Goal: Task Accomplishment & Management: Use online tool/utility

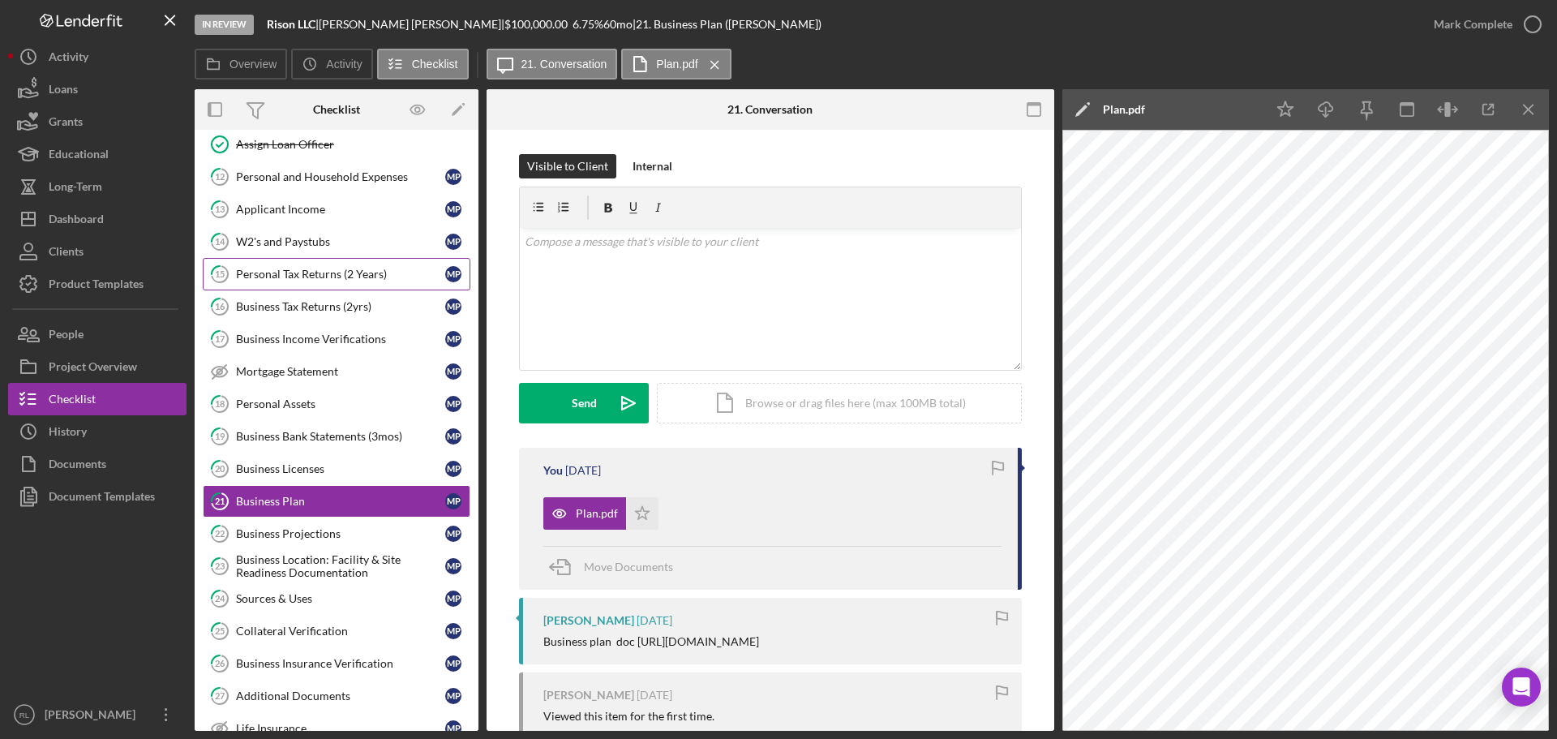
scroll to position [811, 0]
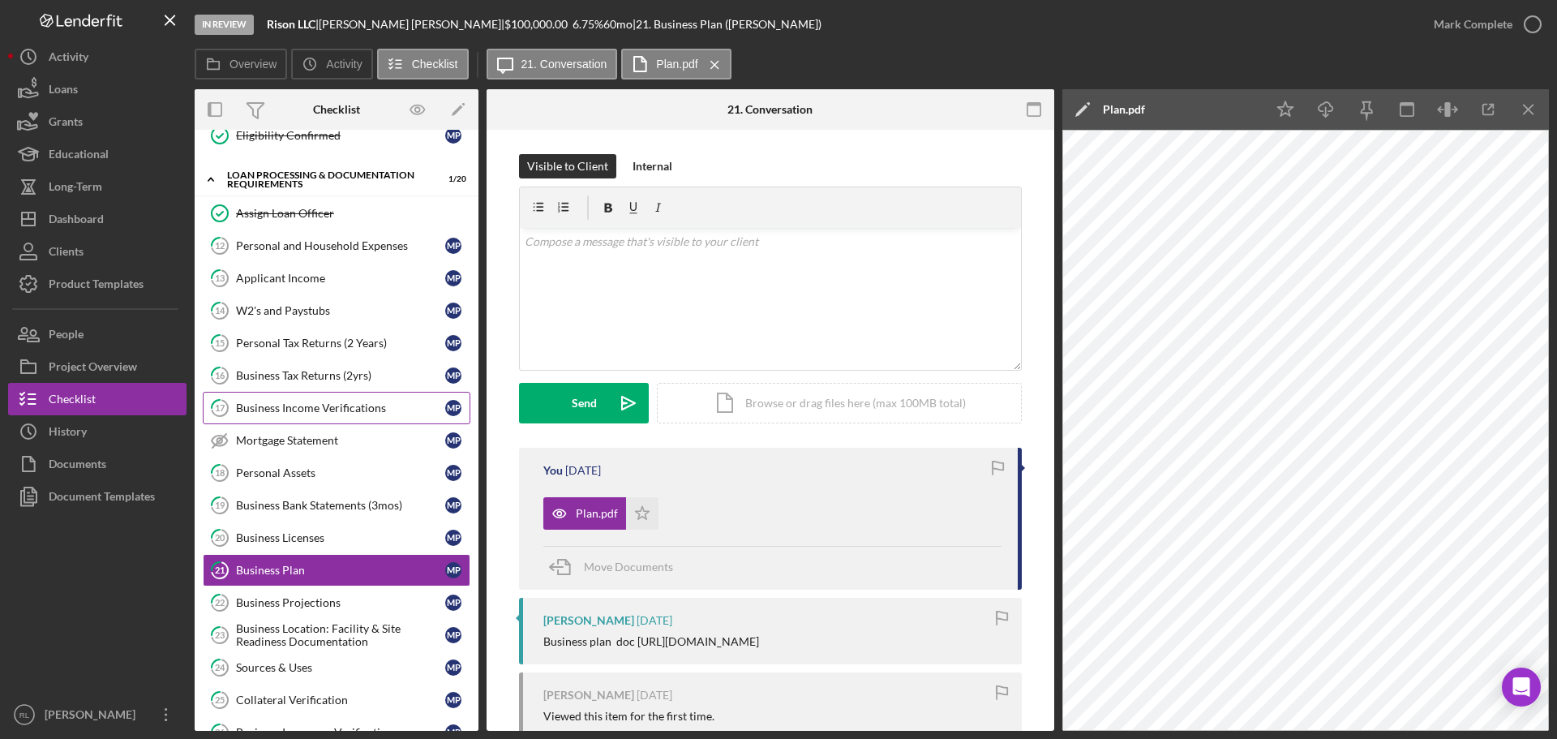
click at [338, 418] on link "17 Business Income Verifications M P" at bounding box center [337, 408] width 268 height 32
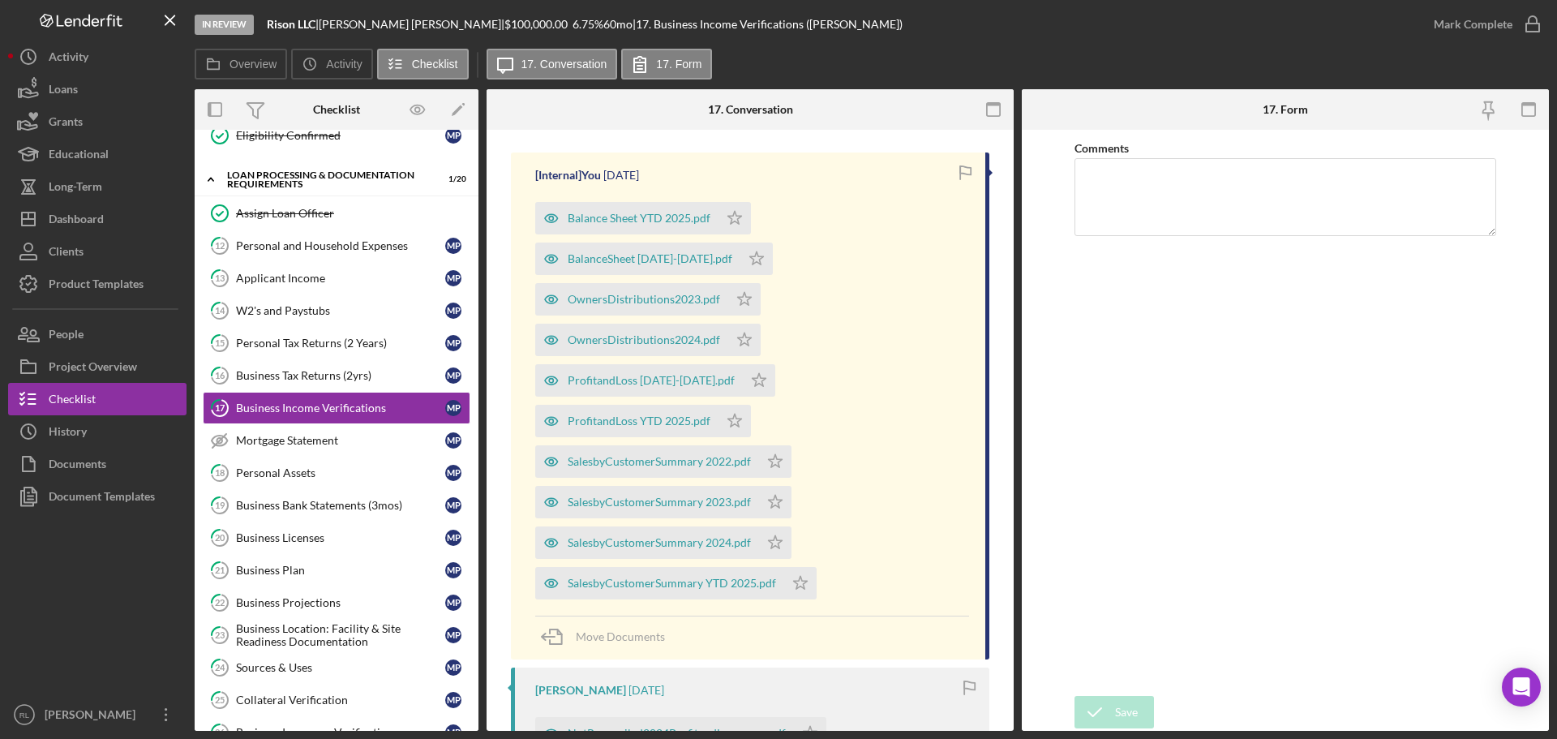
scroll to position [324, 0]
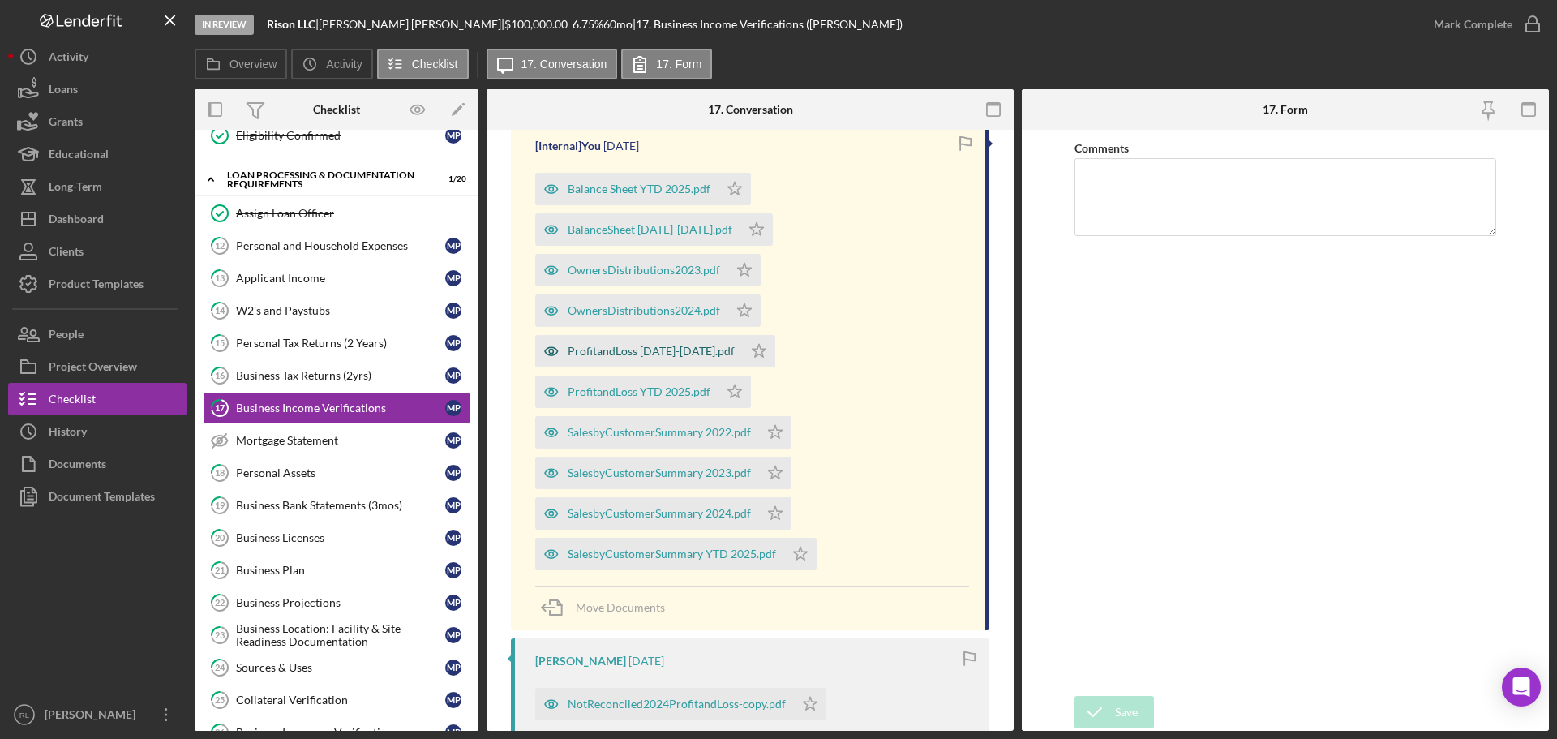
click at [647, 353] on div "ProfitandLoss [DATE]-[DATE].pdf" at bounding box center [651, 351] width 167 height 13
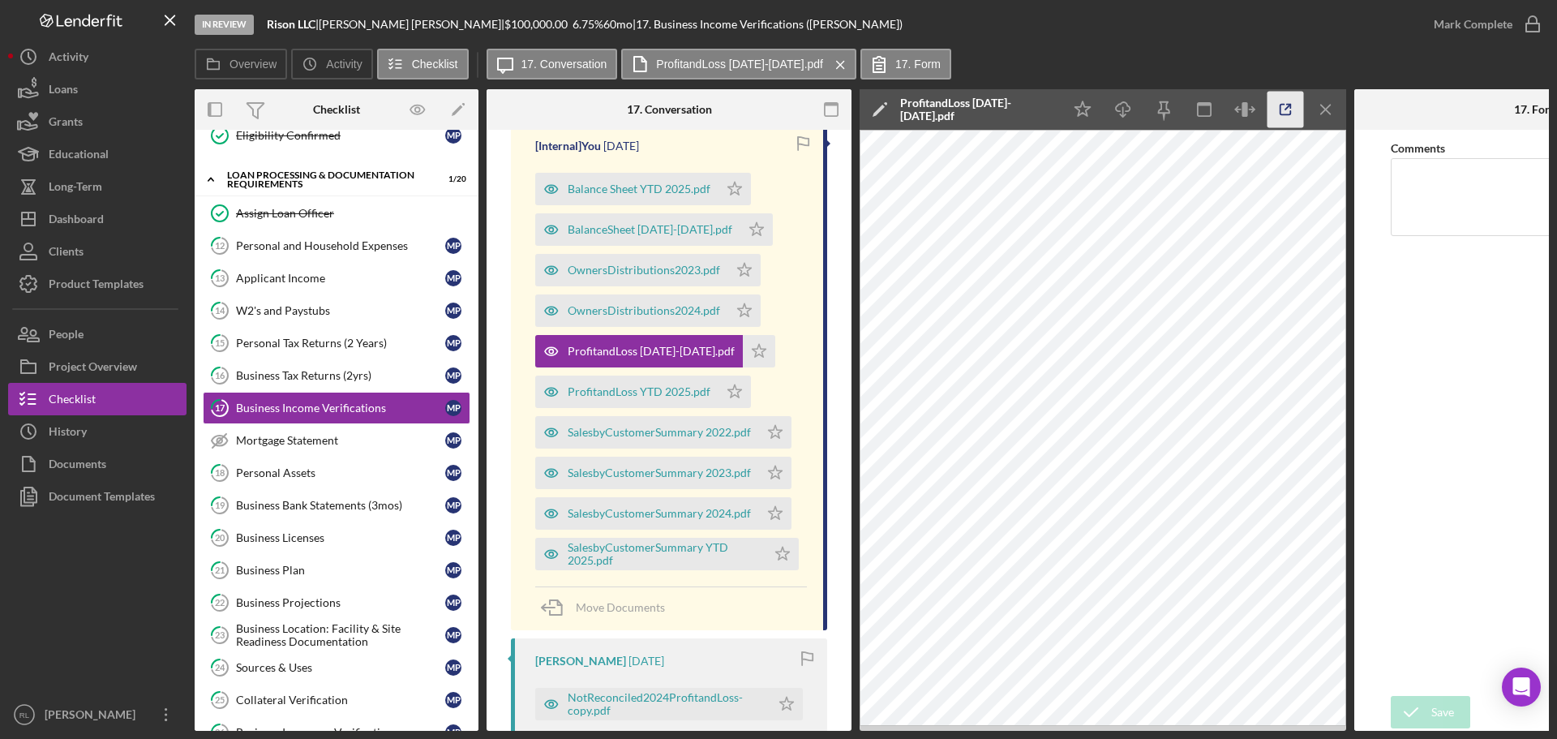
click at [1284, 111] on icon "button" at bounding box center [1286, 110] width 37 height 37
click at [308, 568] on div "Business Plan" at bounding box center [340, 570] width 209 height 13
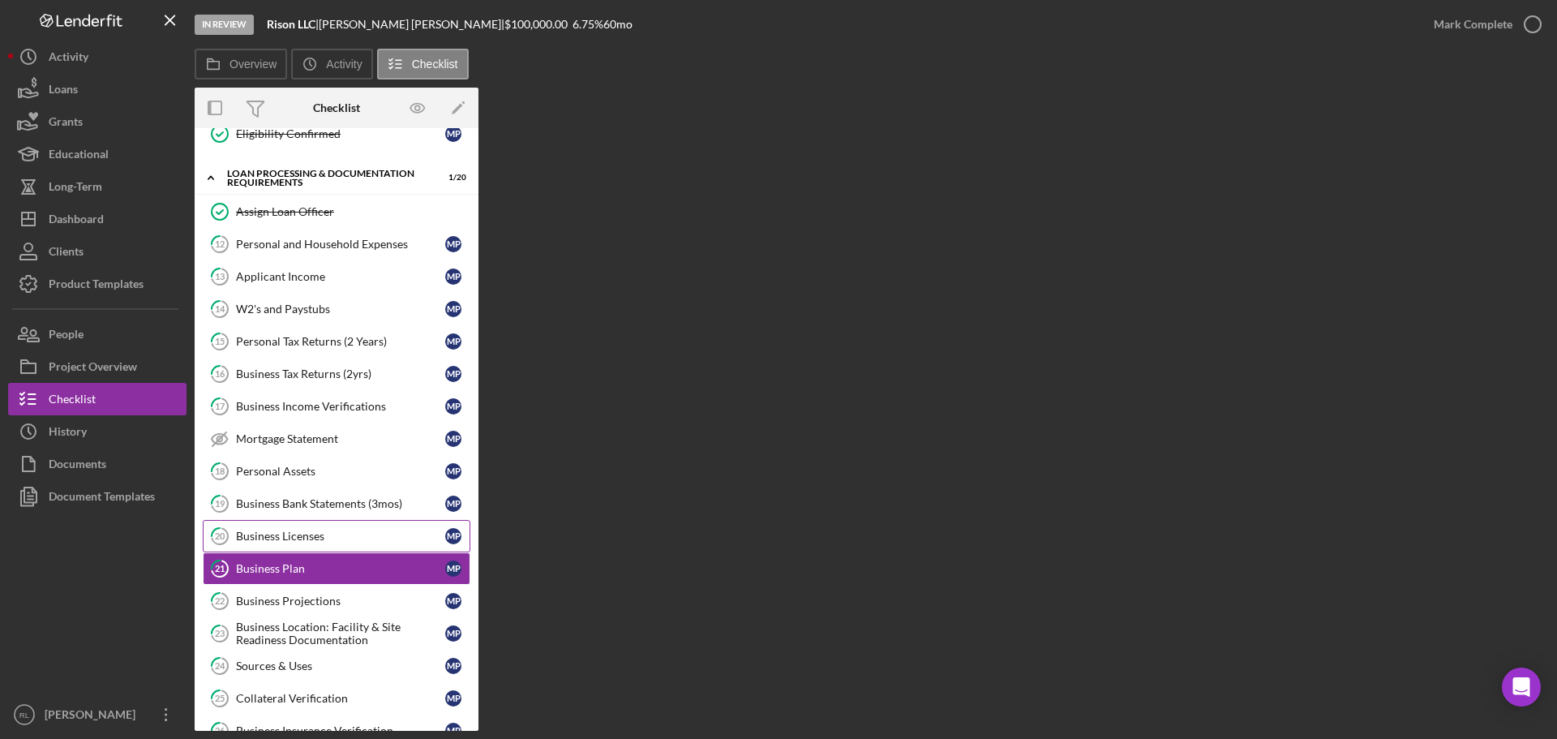
click at [329, 547] on link "20 Business Licenses M P" at bounding box center [337, 536] width 268 height 32
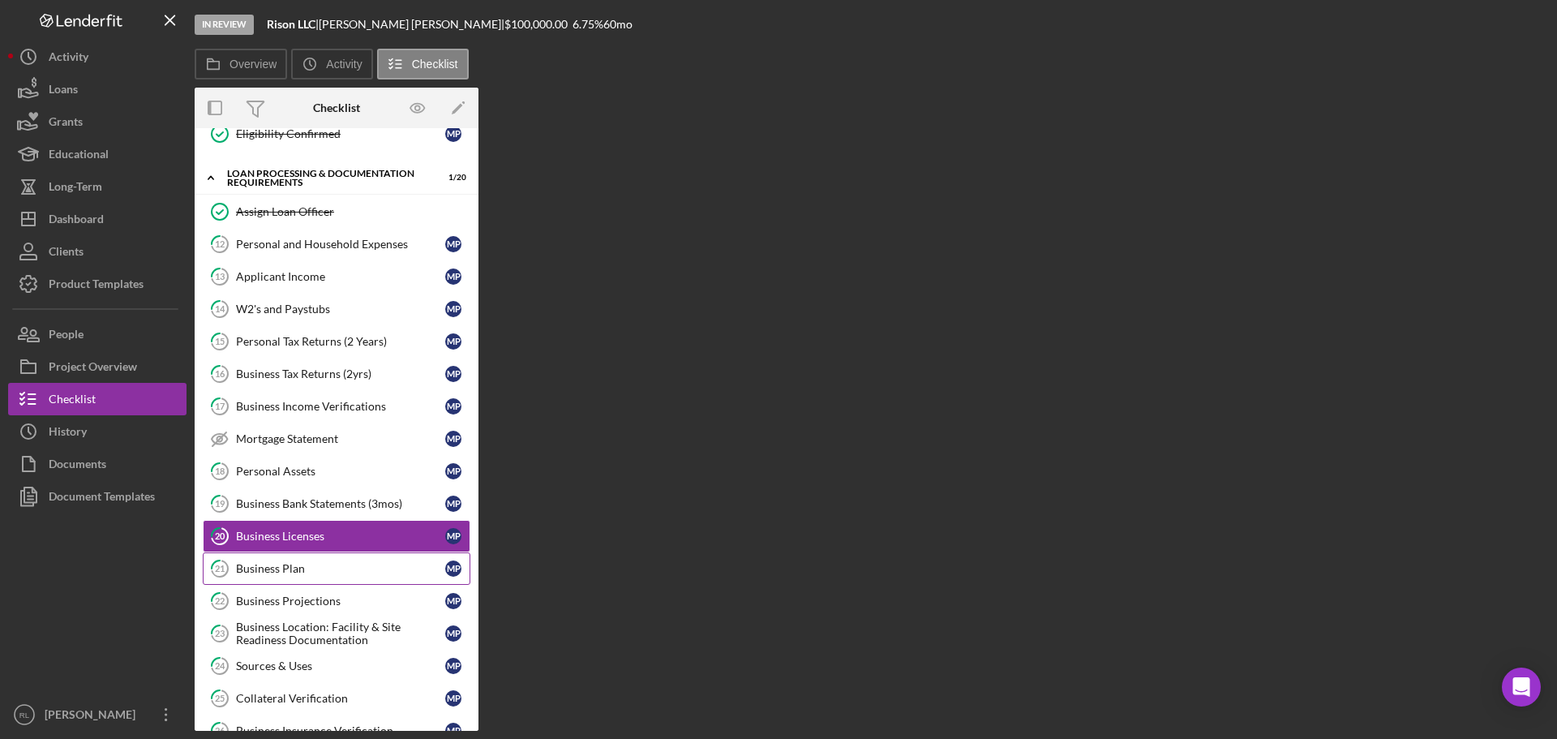
click at [314, 567] on div "Business Plan" at bounding box center [340, 568] width 209 height 13
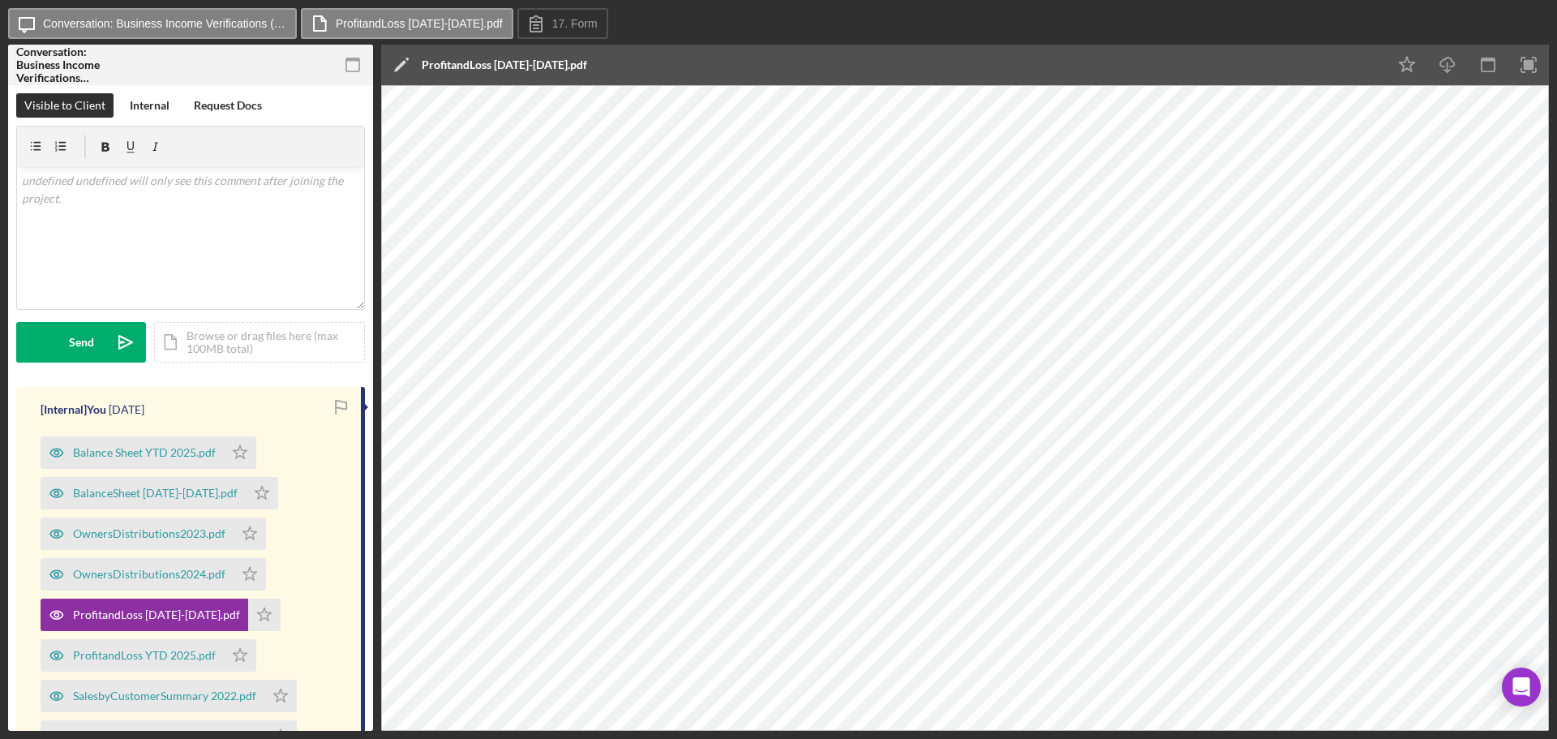
click at [26, 488] on div "[Internal] You 1 month ago Balance Sheet YTD 2025.pdf Icon/Star BalanceSheet 20…" at bounding box center [190, 640] width 349 height 507
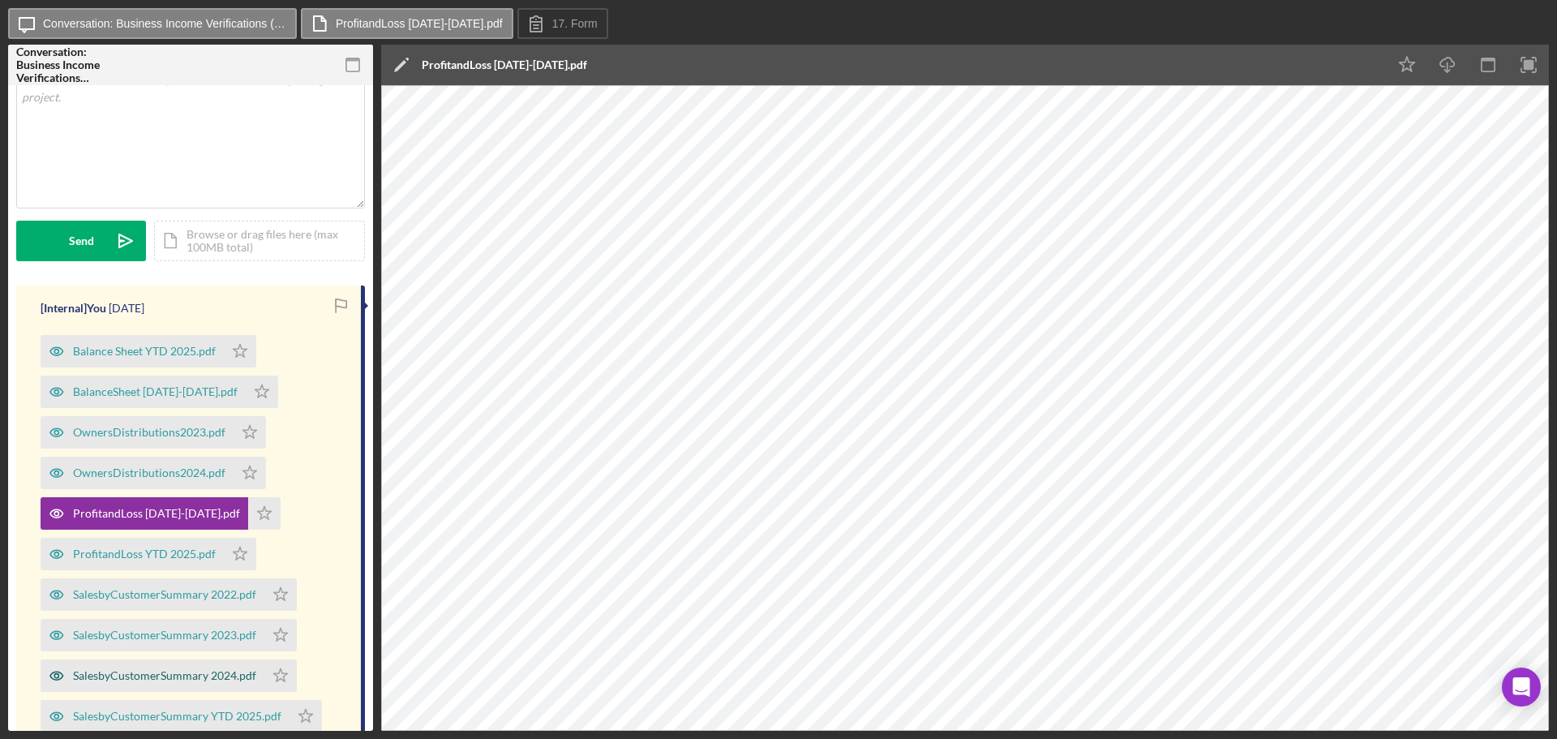
scroll to position [162, 0]
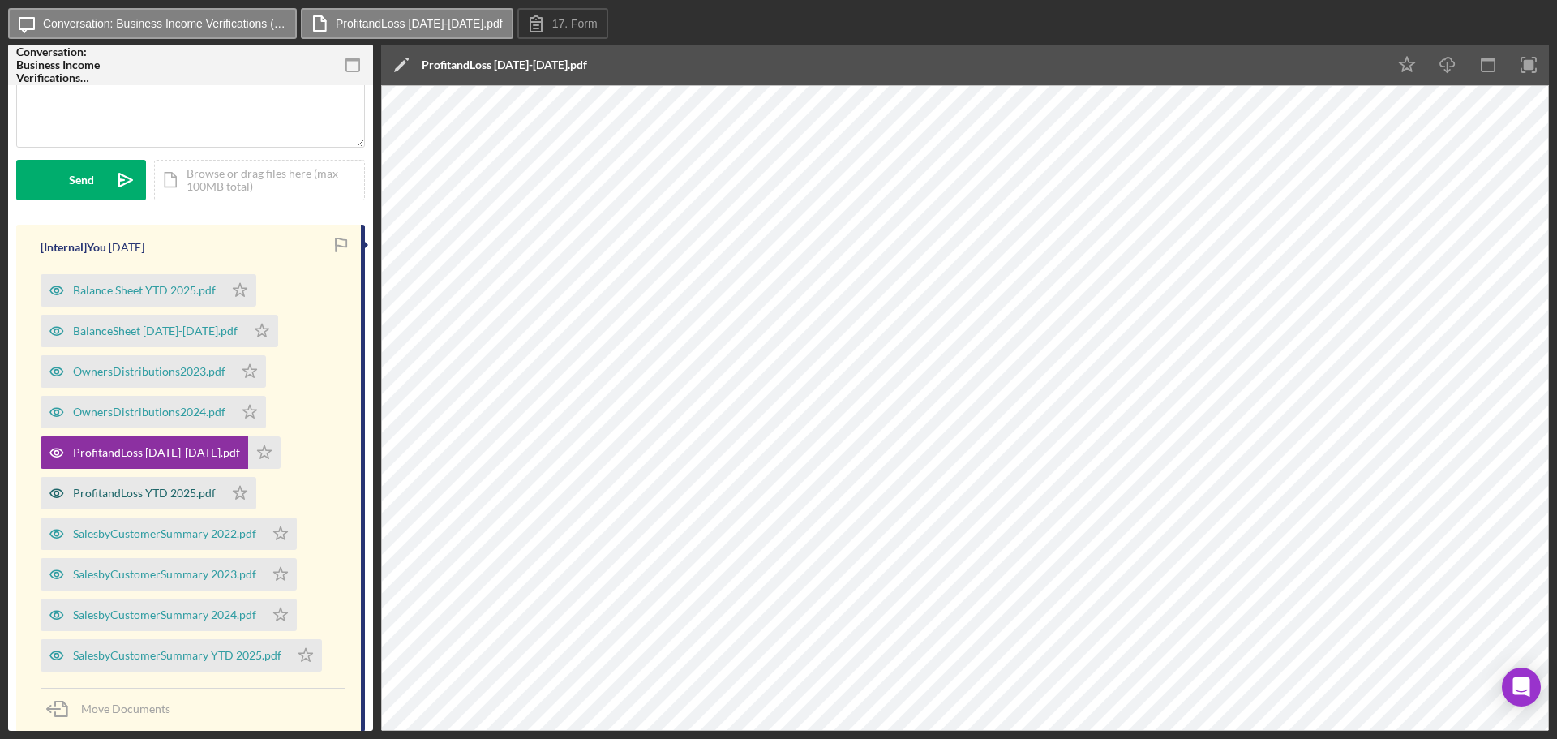
click at [135, 485] on div "ProfitandLoss YTD 2025.pdf" at bounding box center [132, 493] width 183 height 32
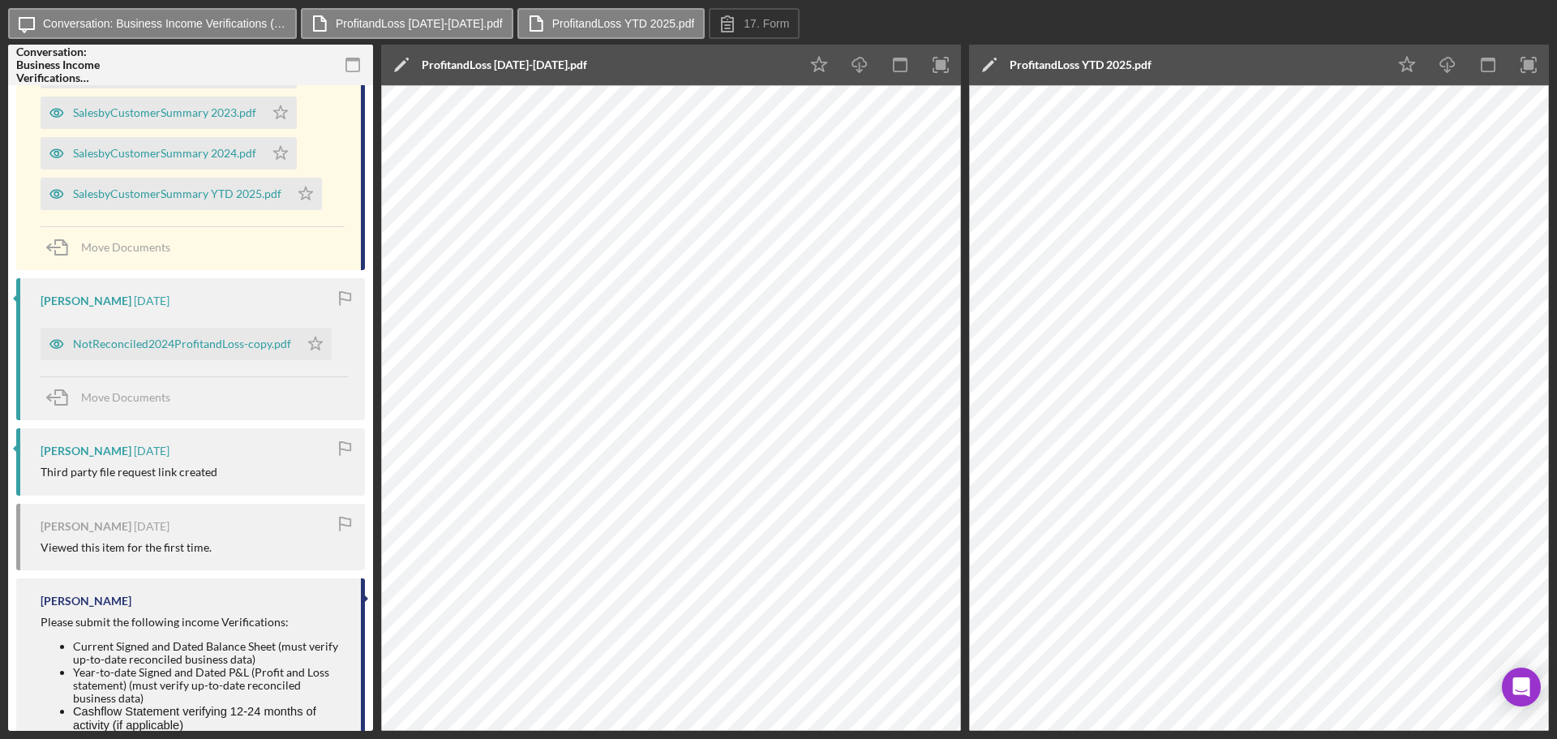
scroll to position [568, 0]
